Goal: Task Accomplishment & Management: Manage account settings

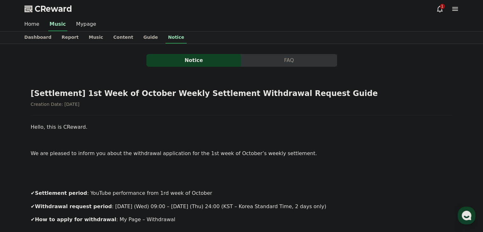
click at [438, 7] on icon at bounding box center [440, 9] width 6 height 7
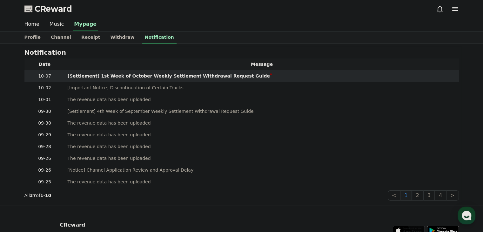
click at [221, 75] on div "[Settlement] 1st Week of October Weekly Settlement Withdrawal Request Guide" at bounding box center [169, 76] width 202 height 7
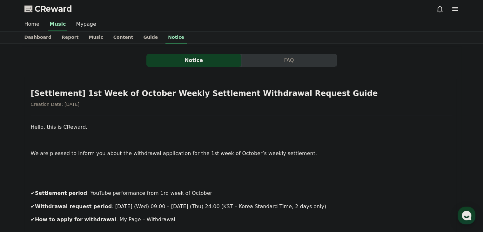
click at [34, 28] on link "Home" at bounding box center [31, 24] width 25 height 13
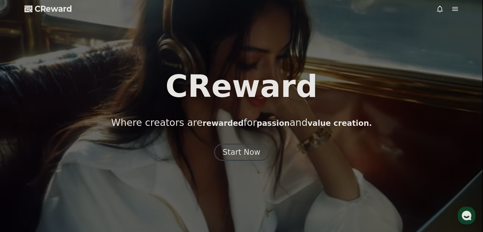
click at [453, 8] on icon at bounding box center [455, 9] width 8 height 8
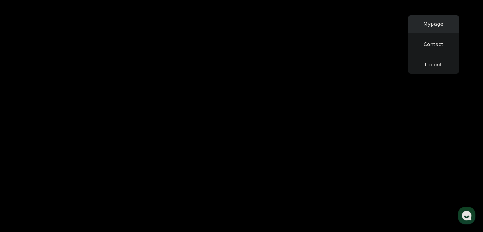
click at [440, 23] on link "Mypage" at bounding box center [433, 24] width 51 height 18
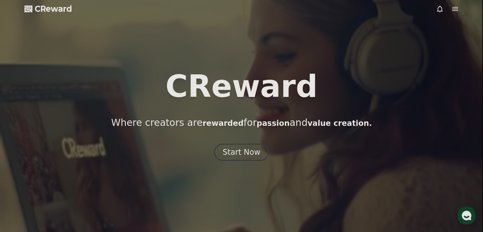
select select "**********"
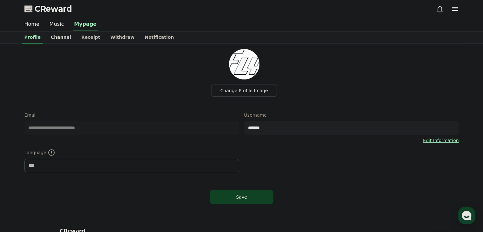
click at [63, 36] on link "Channel" at bounding box center [61, 37] width 30 height 12
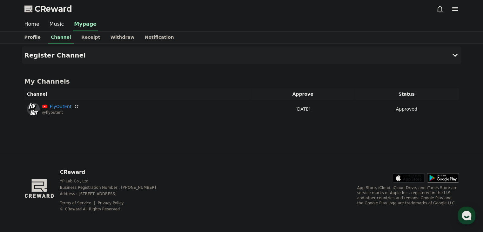
click at [40, 36] on link "Profile" at bounding box center [32, 37] width 26 height 12
select select "**********"
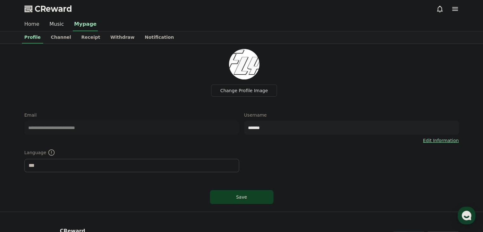
click at [37, 24] on link "Home" at bounding box center [31, 24] width 25 height 13
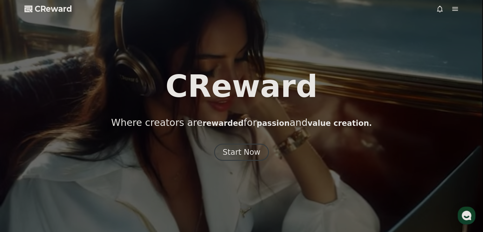
click at [226, 143] on div "CReward Where creators are rewarded for passion and value creation. Start Now" at bounding box center [241, 116] width 483 height 90
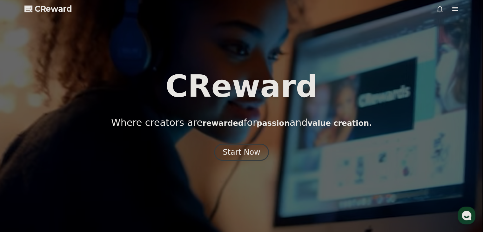
click at [455, 12] on icon at bounding box center [455, 9] width 8 height 8
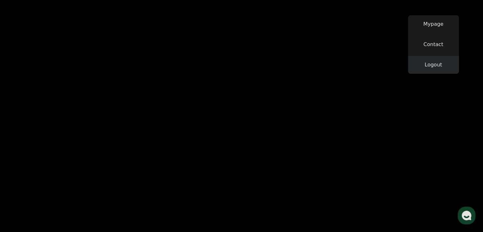
click at [434, 60] on link "Logout" at bounding box center [433, 65] width 51 height 18
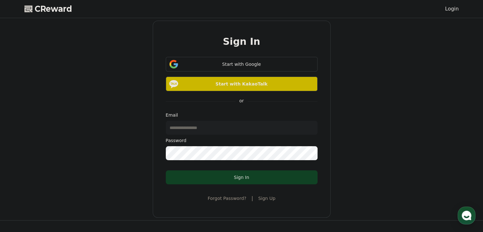
click at [259, 197] on link "Sign Up" at bounding box center [266, 198] width 17 height 6
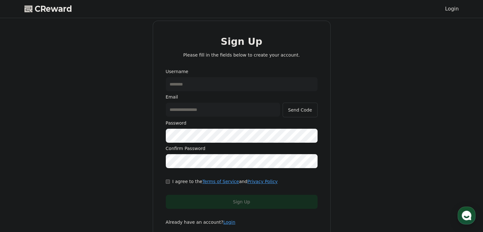
click at [213, 85] on input "text" at bounding box center [242, 84] width 152 height 14
click at [215, 91] on div "Username Email Send Code Password Confirm Password" at bounding box center [242, 118] width 152 height 100
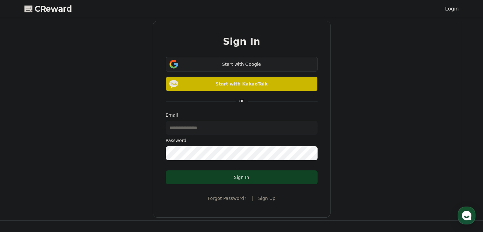
click at [223, 66] on div "Start with Google" at bounding box center [241, 64] width 133 height 6
